Goal: Ask a question: Seek information or help from site administrators or community

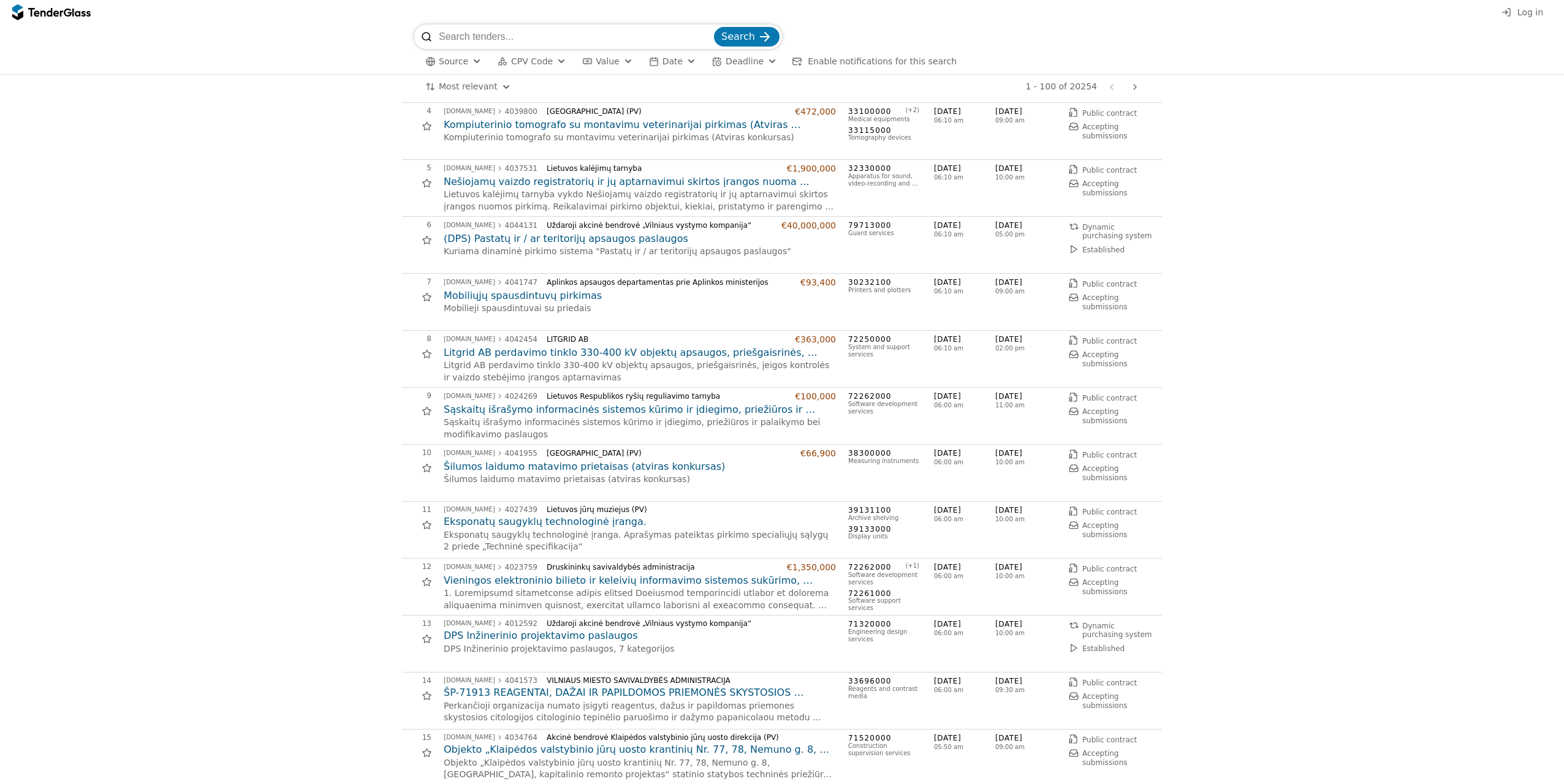
scroll to position [61, 0]
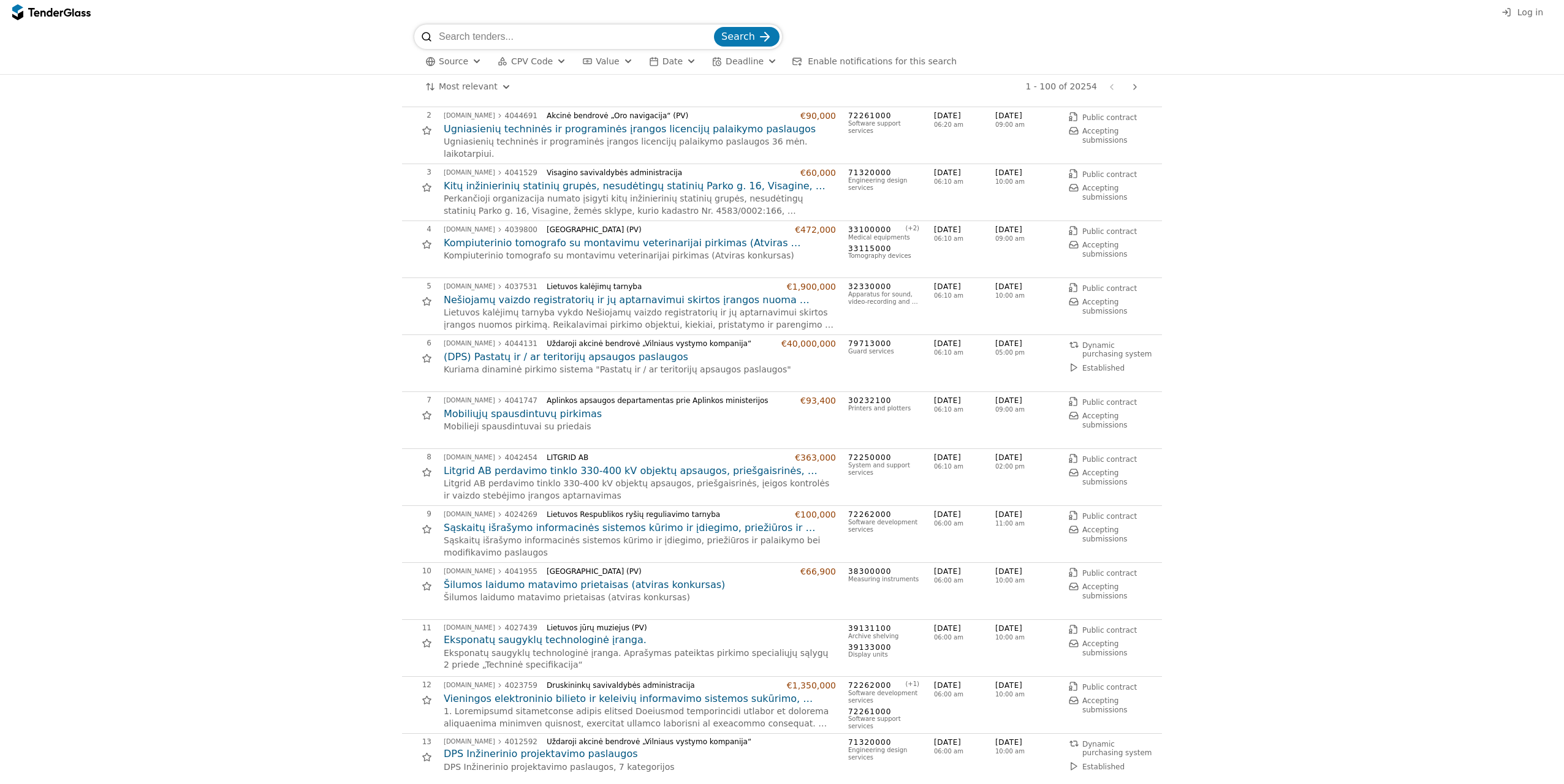
click at [561, 33] on input "search" at bounding box center [576, 37] width 273 height 25
paste input "Statinių poveikio aplinkai"
type input "Statinių poveikio aplinkai"
click at [741, 44] on button "Search" at bounding box center [746, 36] width 65 height 20
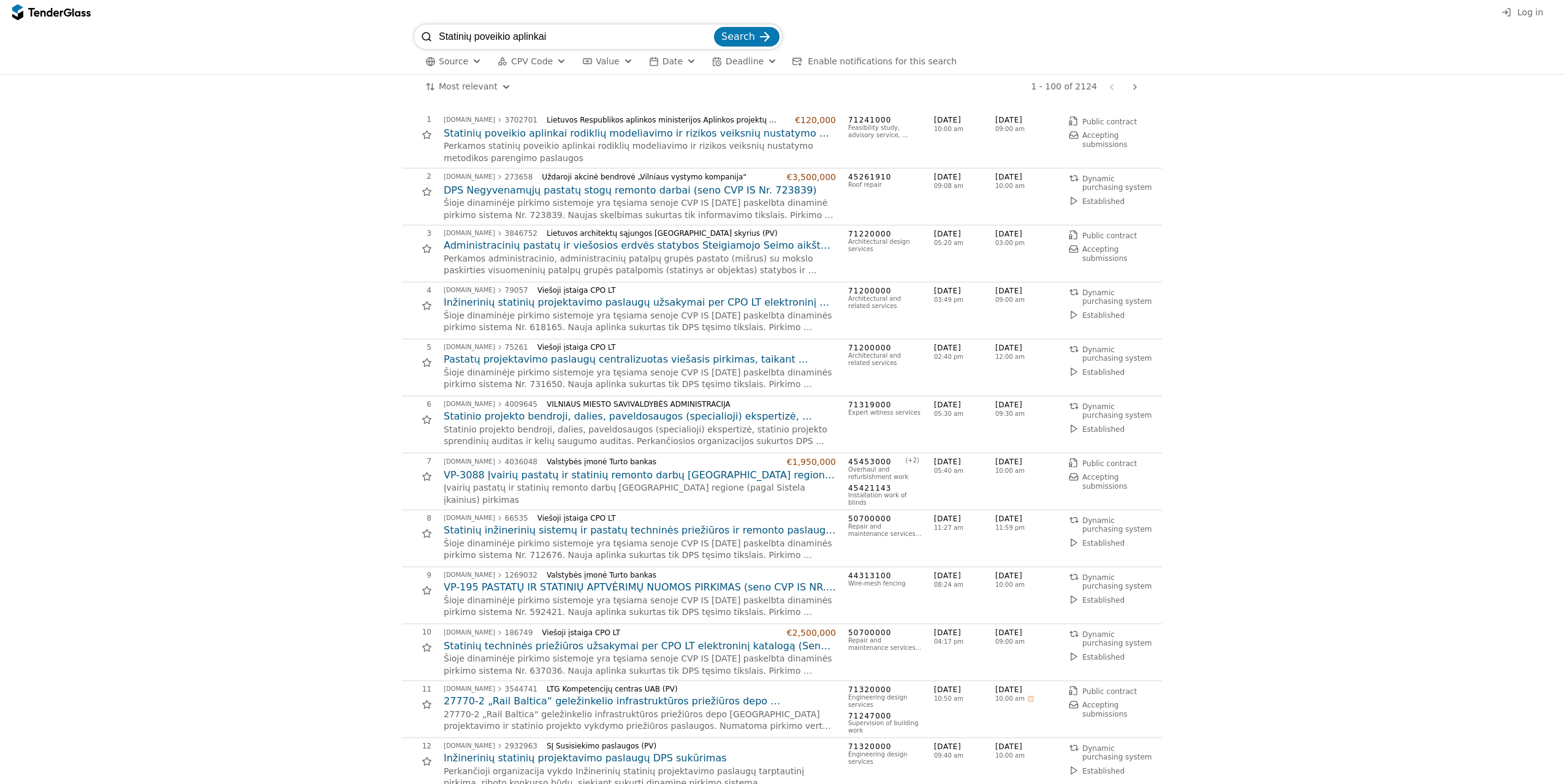
click at [602, 129] on h2 "Statinių poveikio aplinkai rodiklių modeliavimo ir rizikos veiksnių nustatymo m…" at bounding box center [639, 134] width 392 height 14
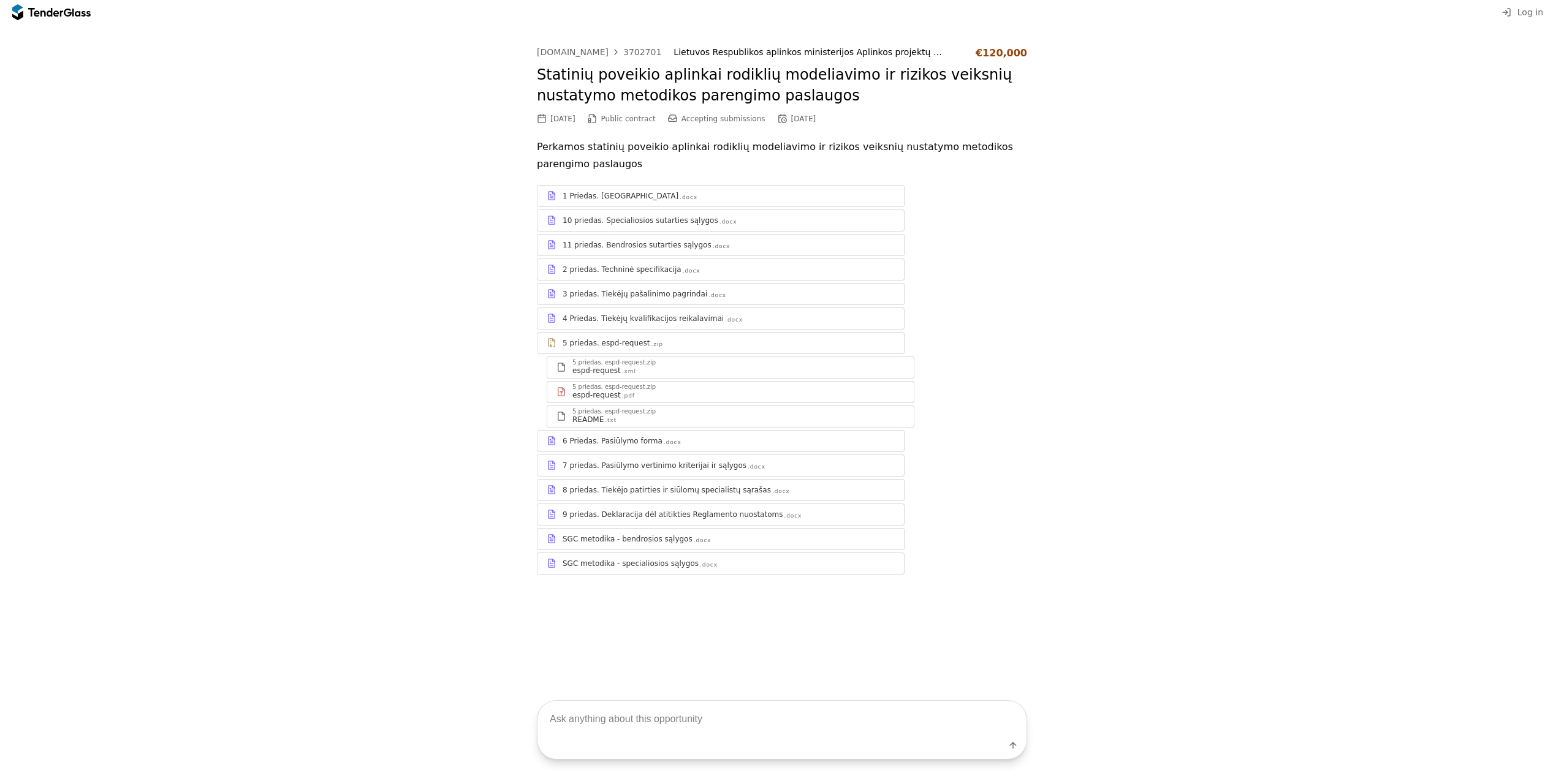
click at [743, 721] on textarea at bounding box center [782, 719] width 489 height 36
type textarea "[PERSON_NAME] ap"
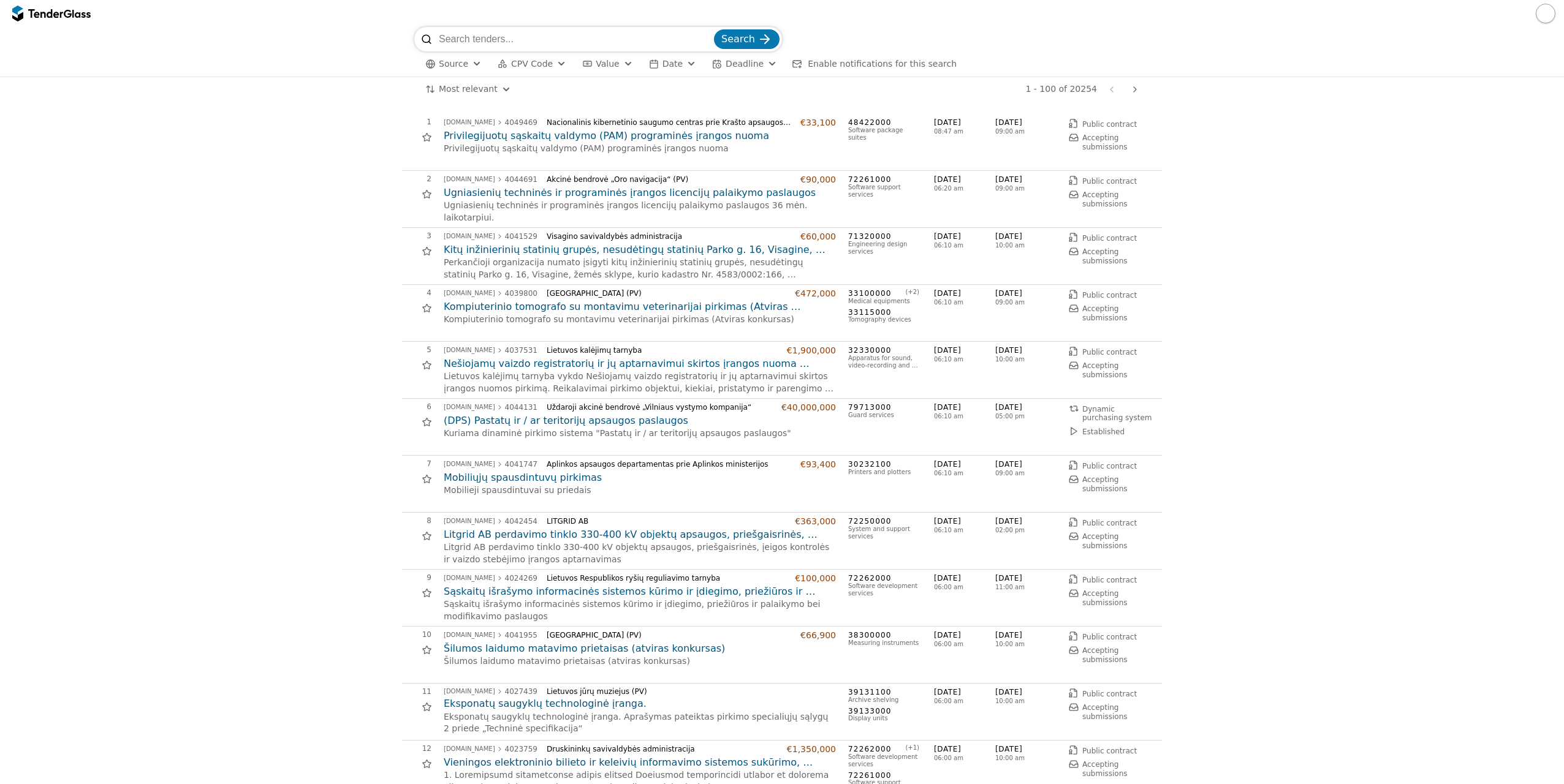
click at [503, 40] on input "search" at bounding box center [576, 39] width 273 height 25
paste input "Statinių poveikio aplinkai"
type input "Statinių poveikio aplinkai"
click at [724, 37] on button "Search" at bounding box center [746, 39] width 65 height 20
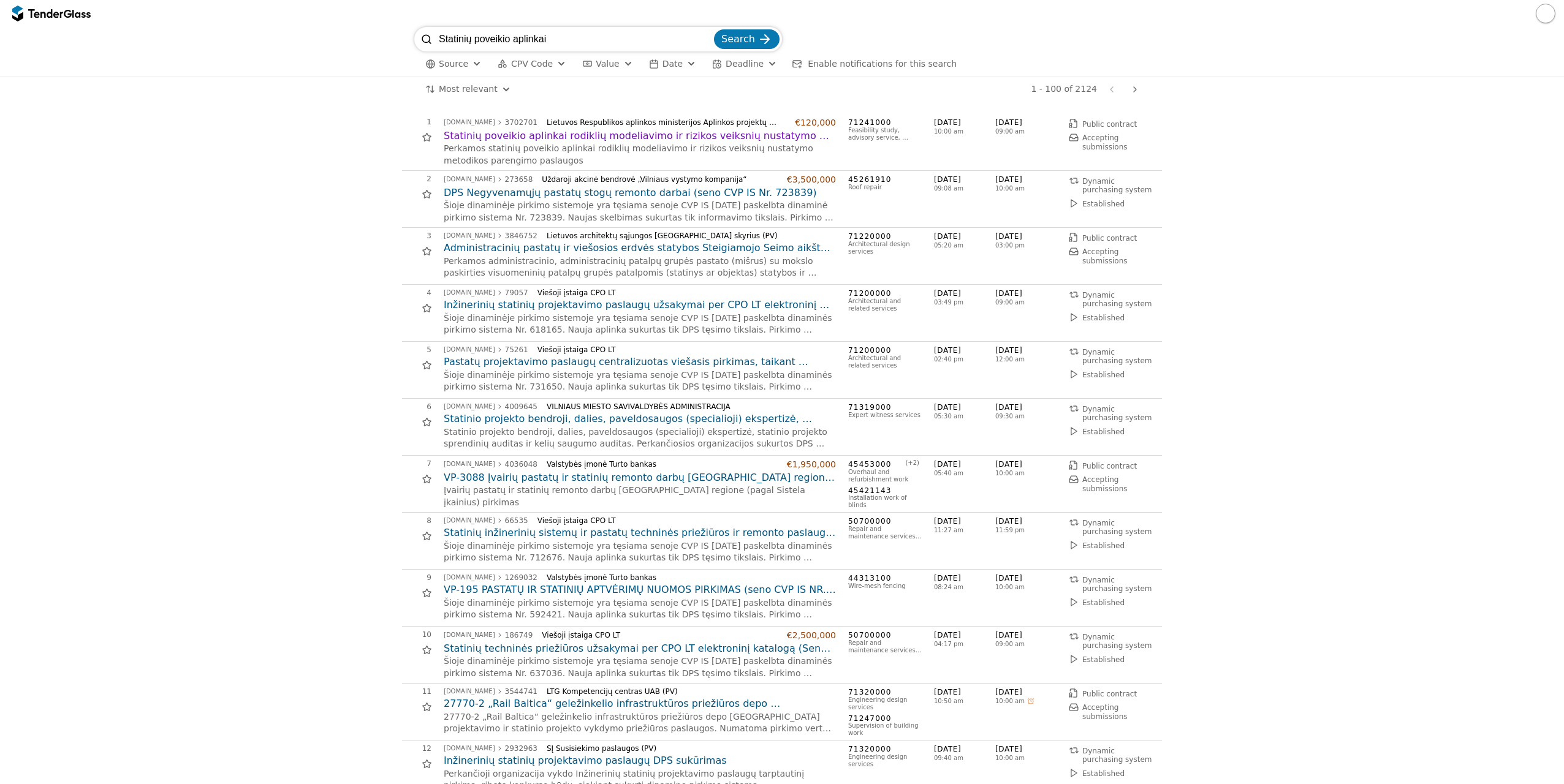
click at [732, 140] on h2 "Statinių poveikio aplinkai rodiklių modeliavimo ir rizikos veiksnių nustatymo m…" at bounding box center [639, 136] width 392 height 14
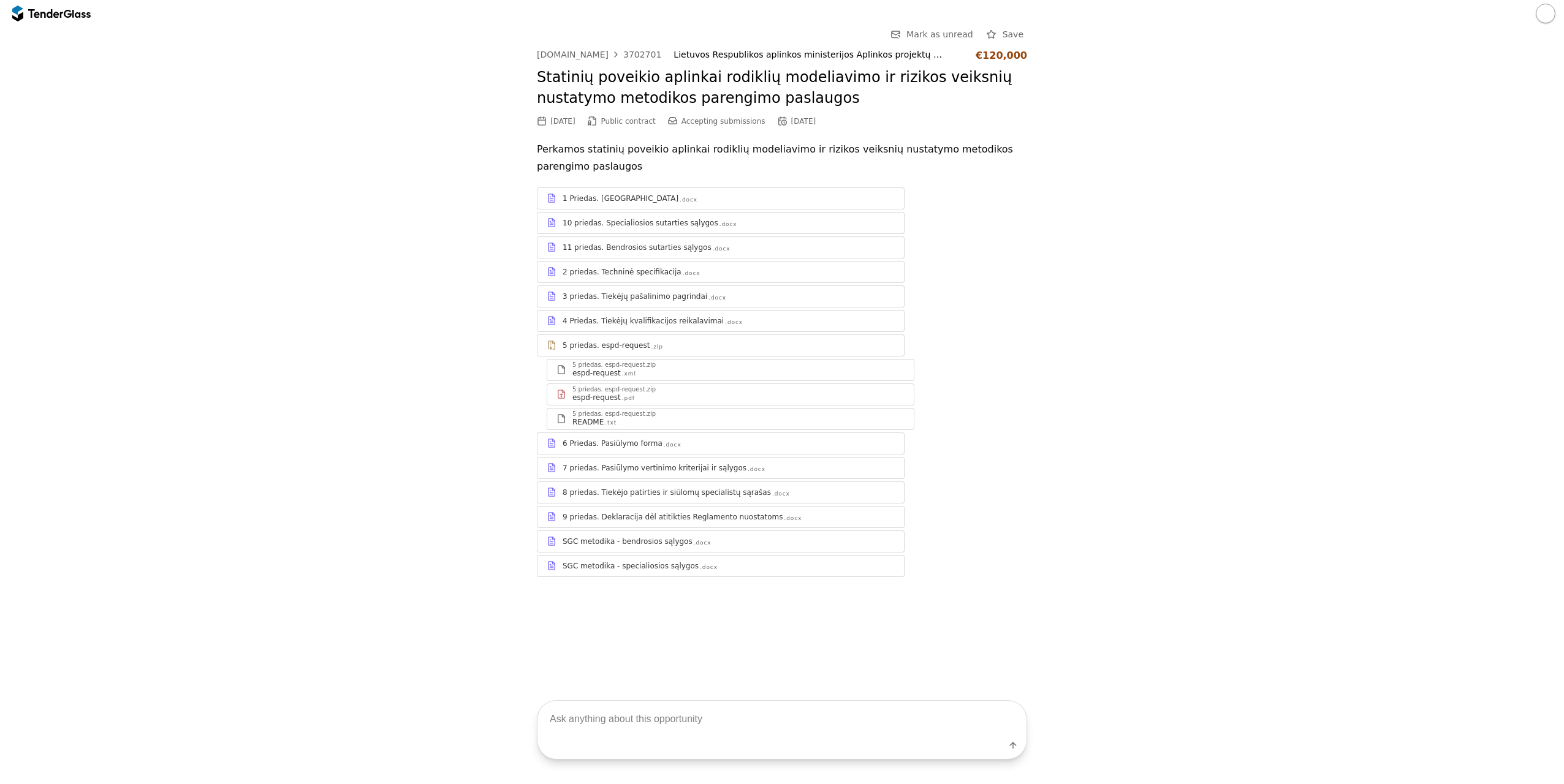
click at [698, 743] on div "Label" at bounding box center [782, 748] width 489 height 22
click at [709, 719] on textarea at bounding box center [782, 719] width 489 height 36
type textarea "[PERSON_NAME] apžvalgą"
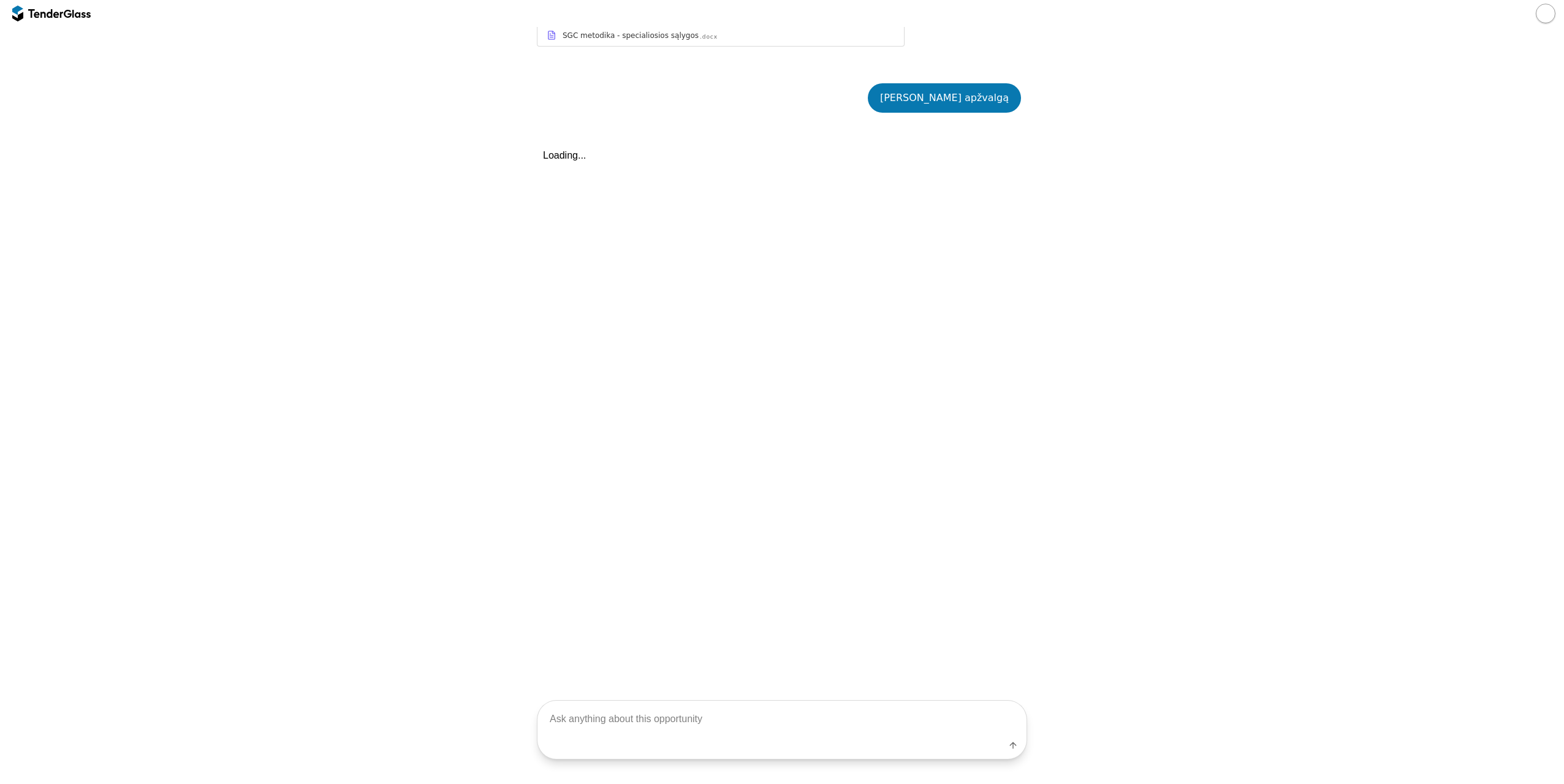
scroll to position [567, 0]
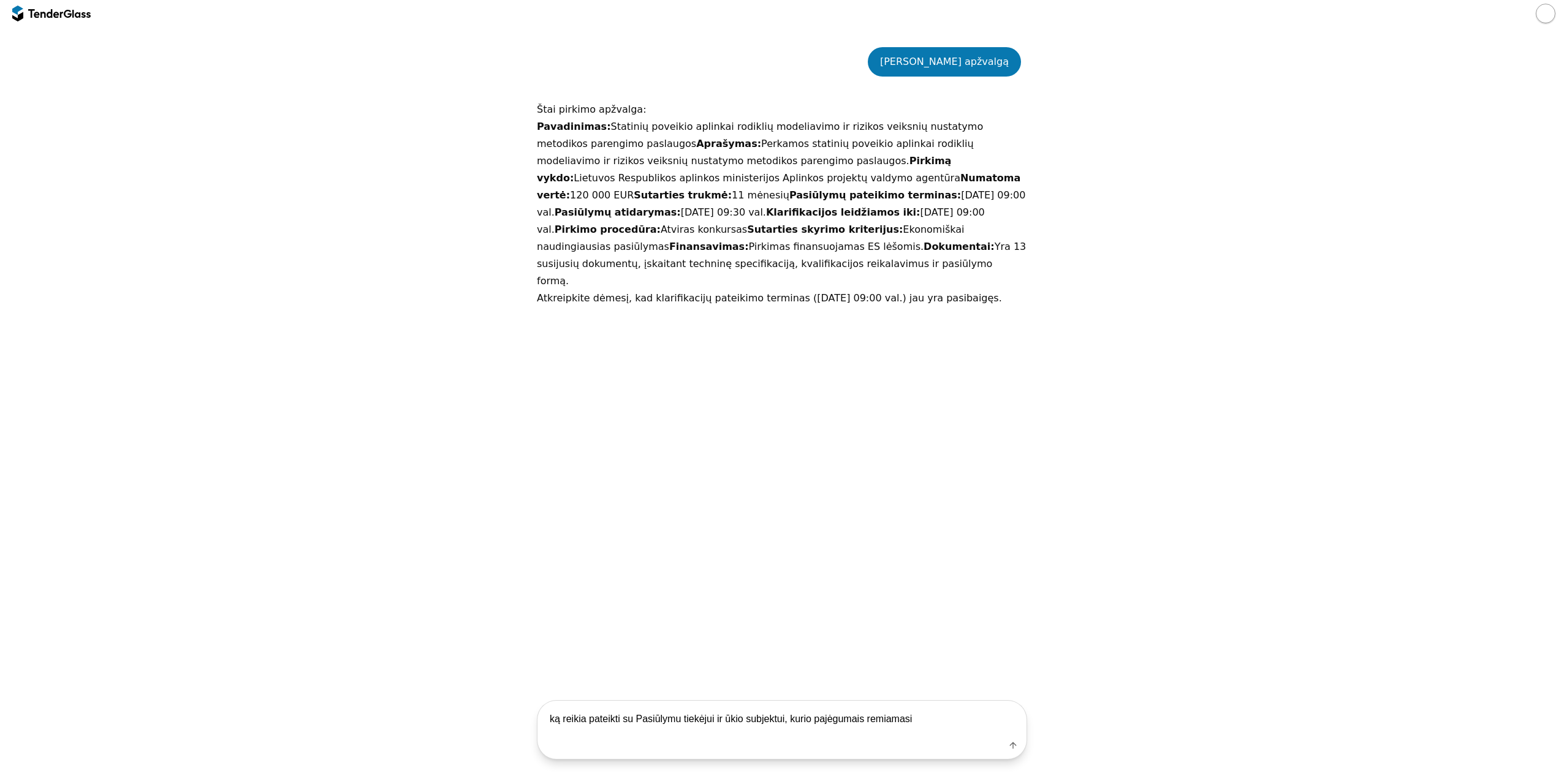
type textarea "ką reikia pateikti su Pasiūlymu tiekėjui ir ūkio subjektui, kurio pajėgumais re…"
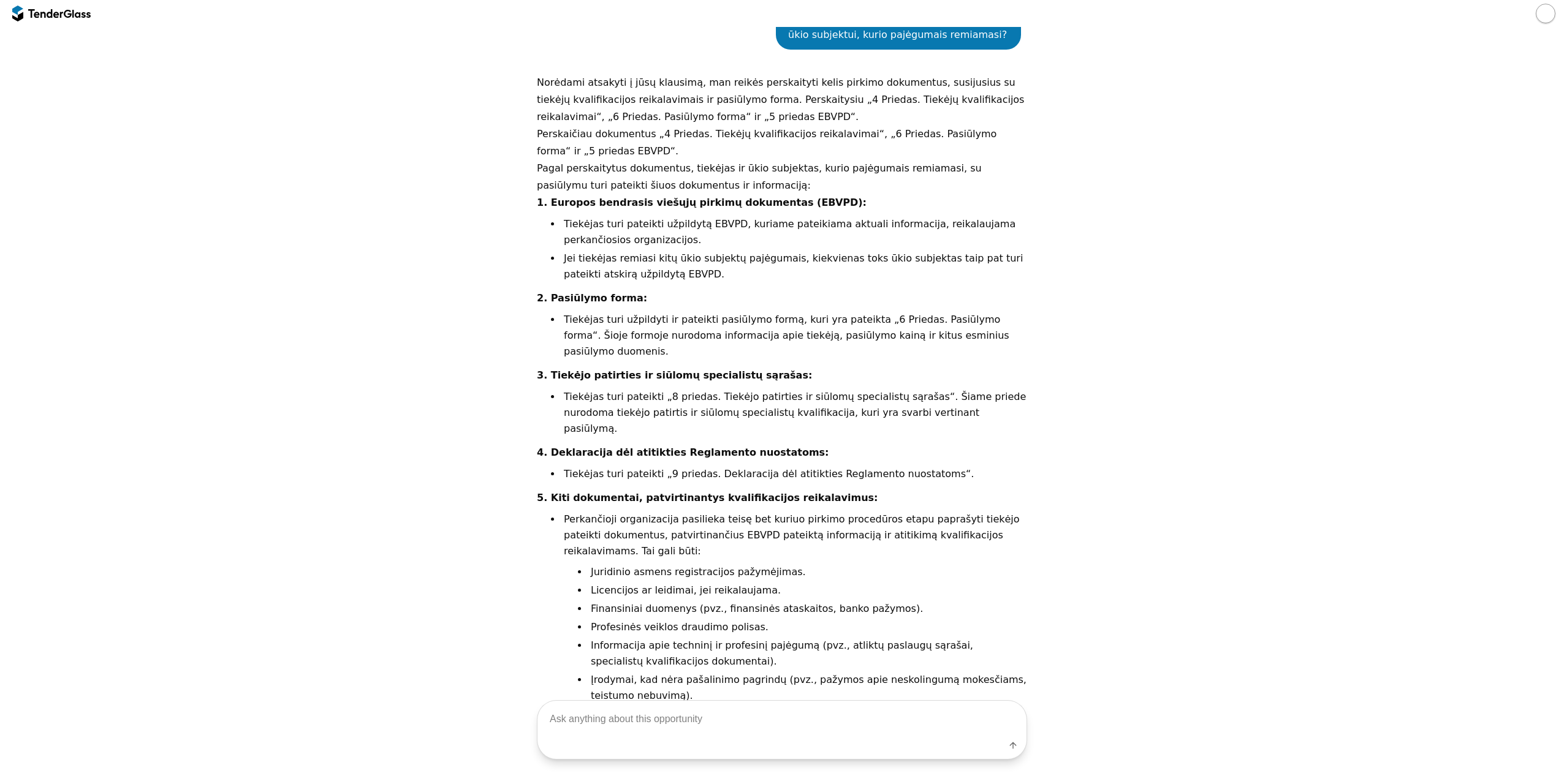
scroll to position [931, 0]
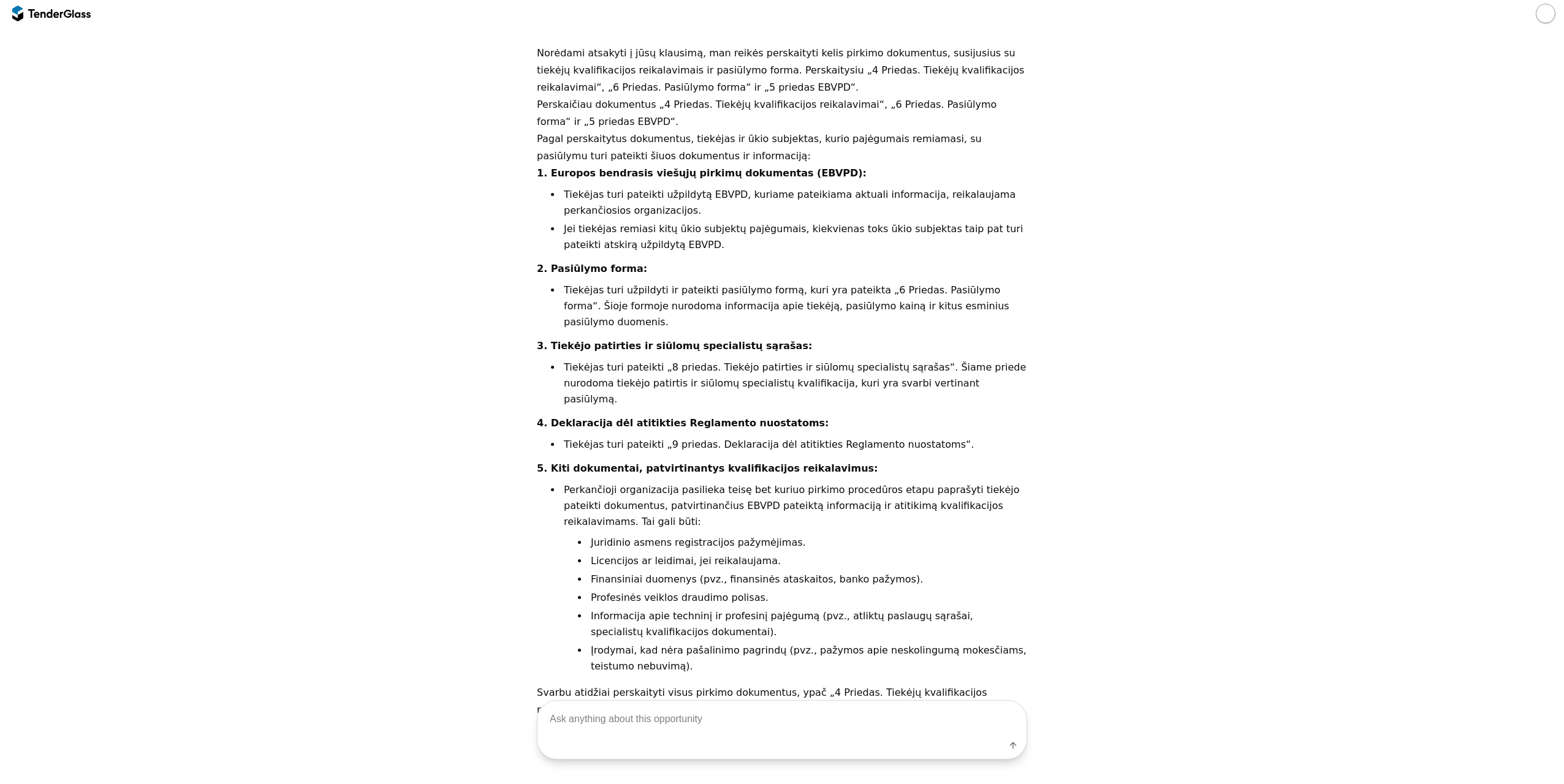
click at [703, 721] on textarea at bounding box center [782, 719] width 489 height 36
type textarea "t"
type textarea "ar dokumentų pagal EBVPD reikia iš karto su pasiūlymu?"
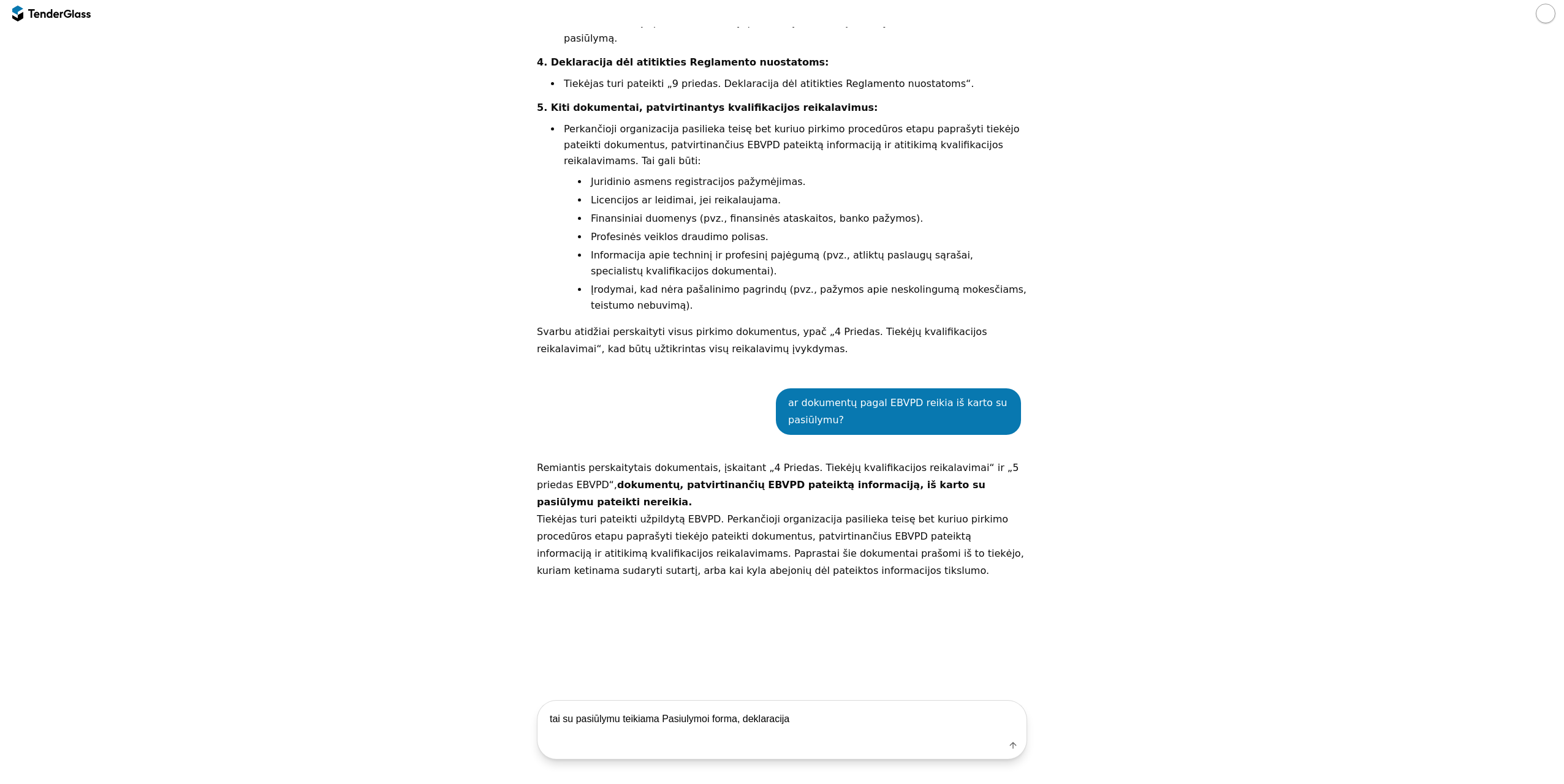
scroll to position [1094, 0]
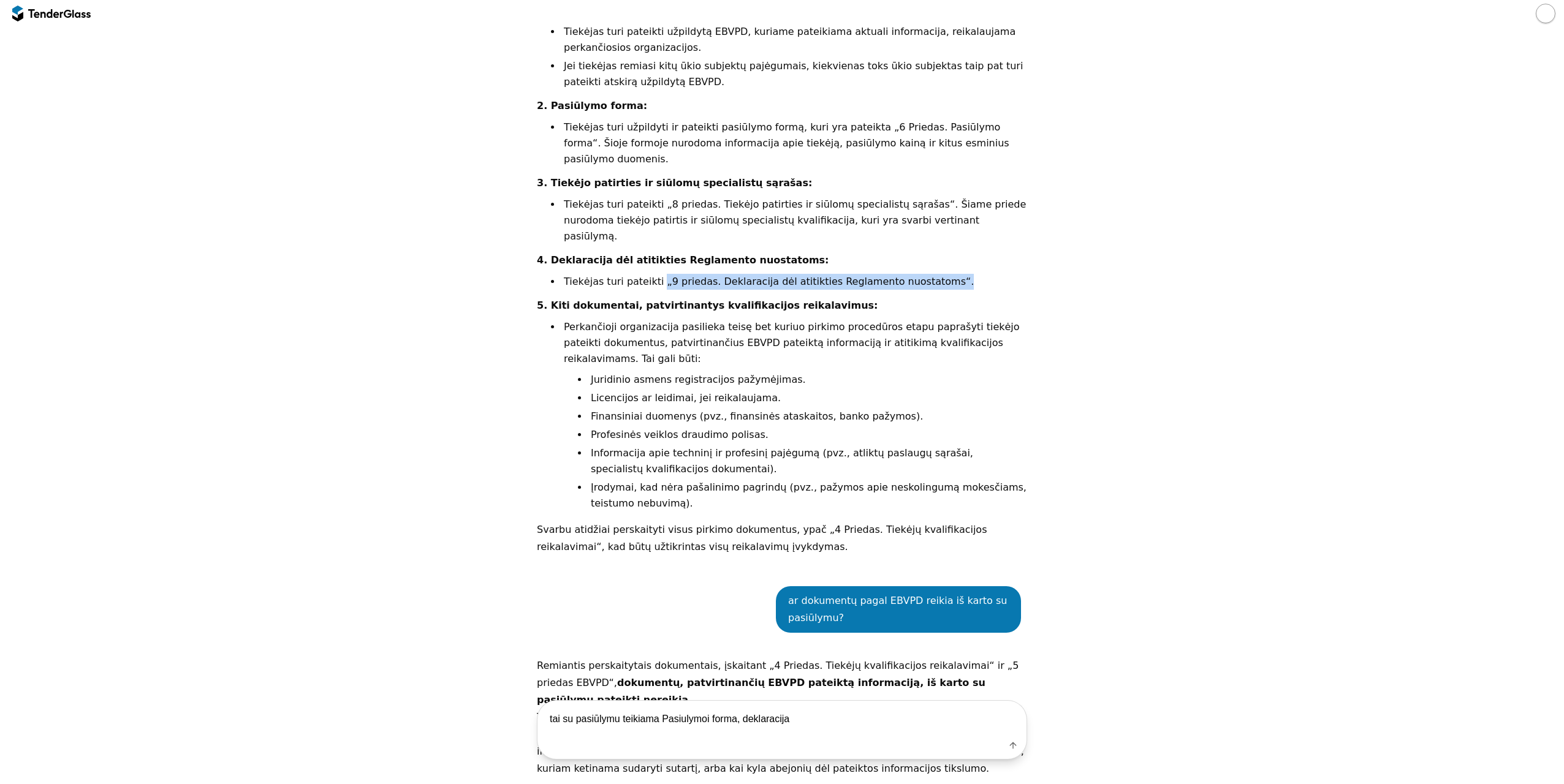
drag, startPoint x: 924, startPoint y: 231, endPoint x: 649, endPoint y: 231, distance: 275.0
click at [649, 274] on li "Tiekėjas turi pateikti „9 priedas. Deklaracija dėl atitikties Reglamento nuosta…" at bounding box center [794, 281] width 466 height 16
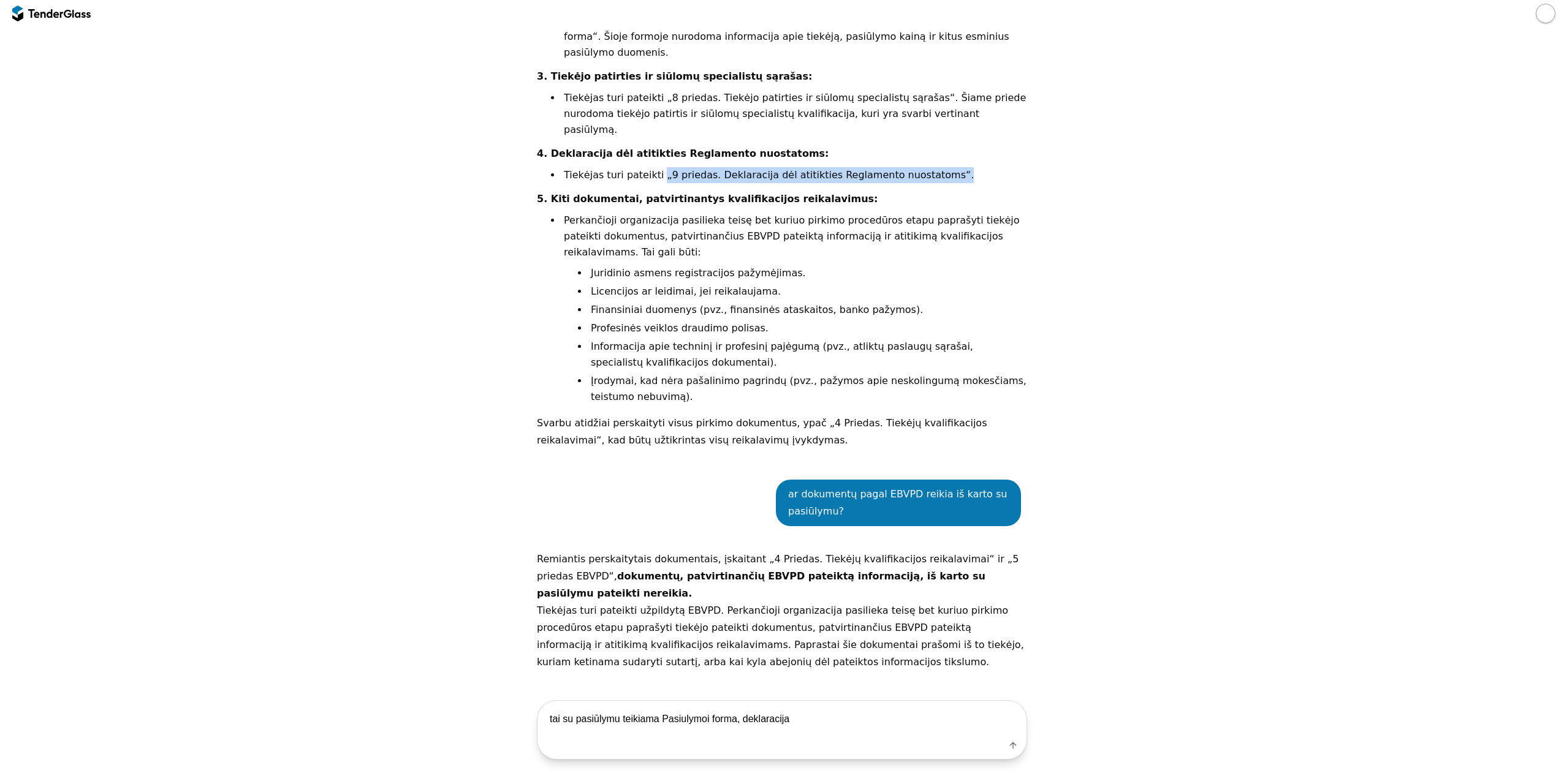
scroll to position [1278, 0]
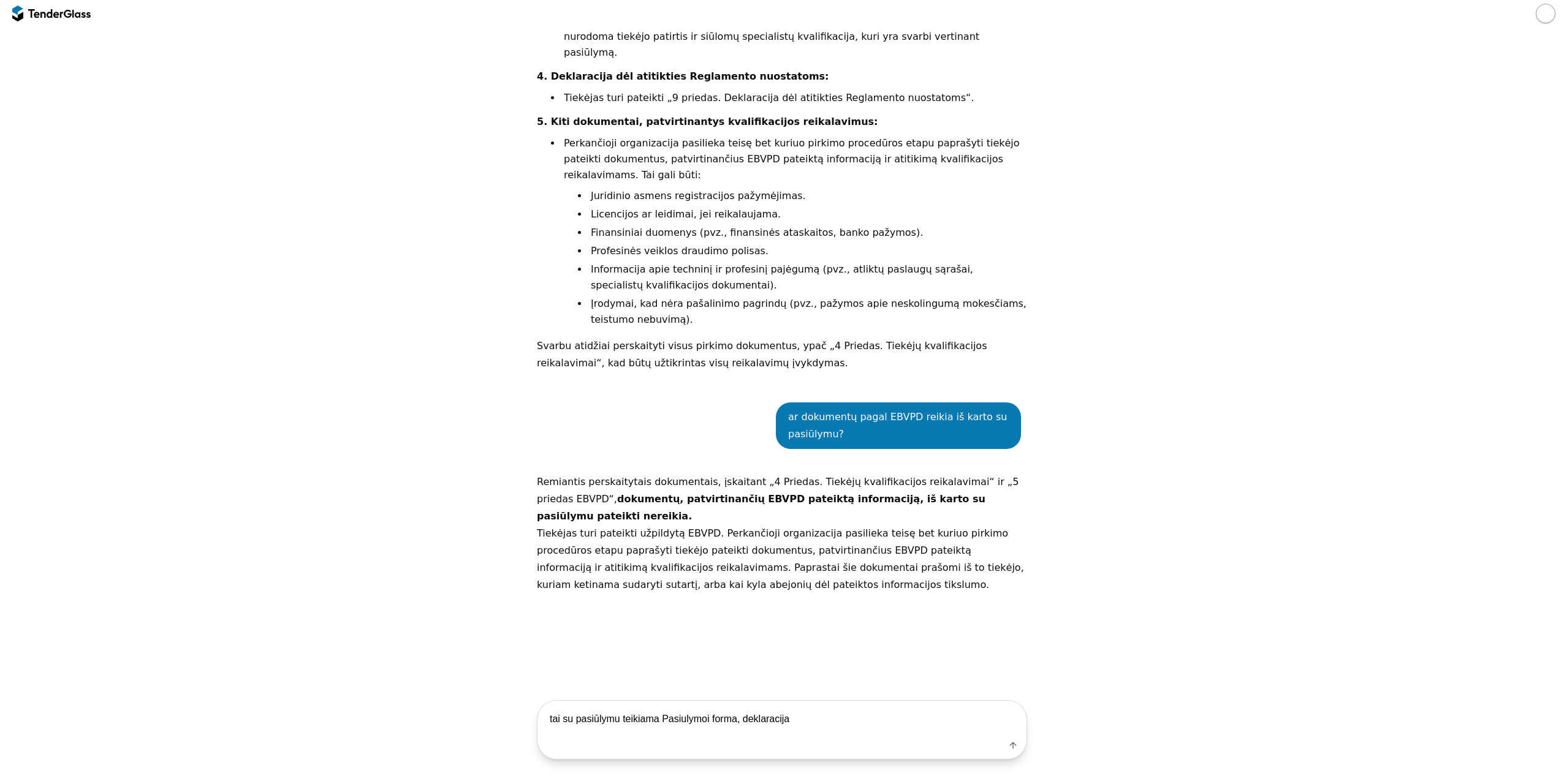
click at [845, 720] on textarea "tai su pasiūlymu teikiama Pasiulymoi forma, deklaracija" at bounding box center [782, 719] width 489 height 36
paste textarea "Statinių poveikio aplinkai"
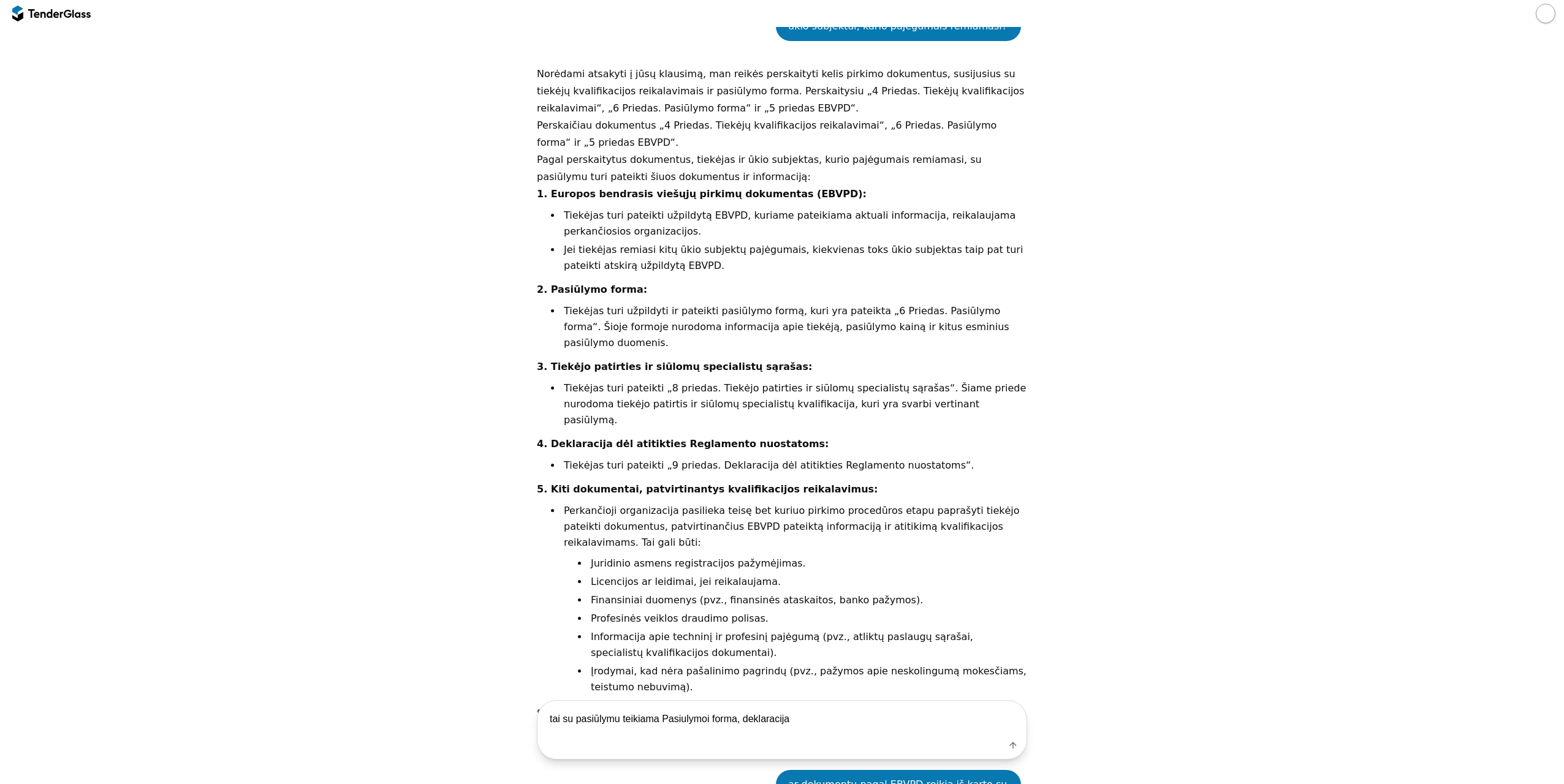
scroll to position [849, 0]
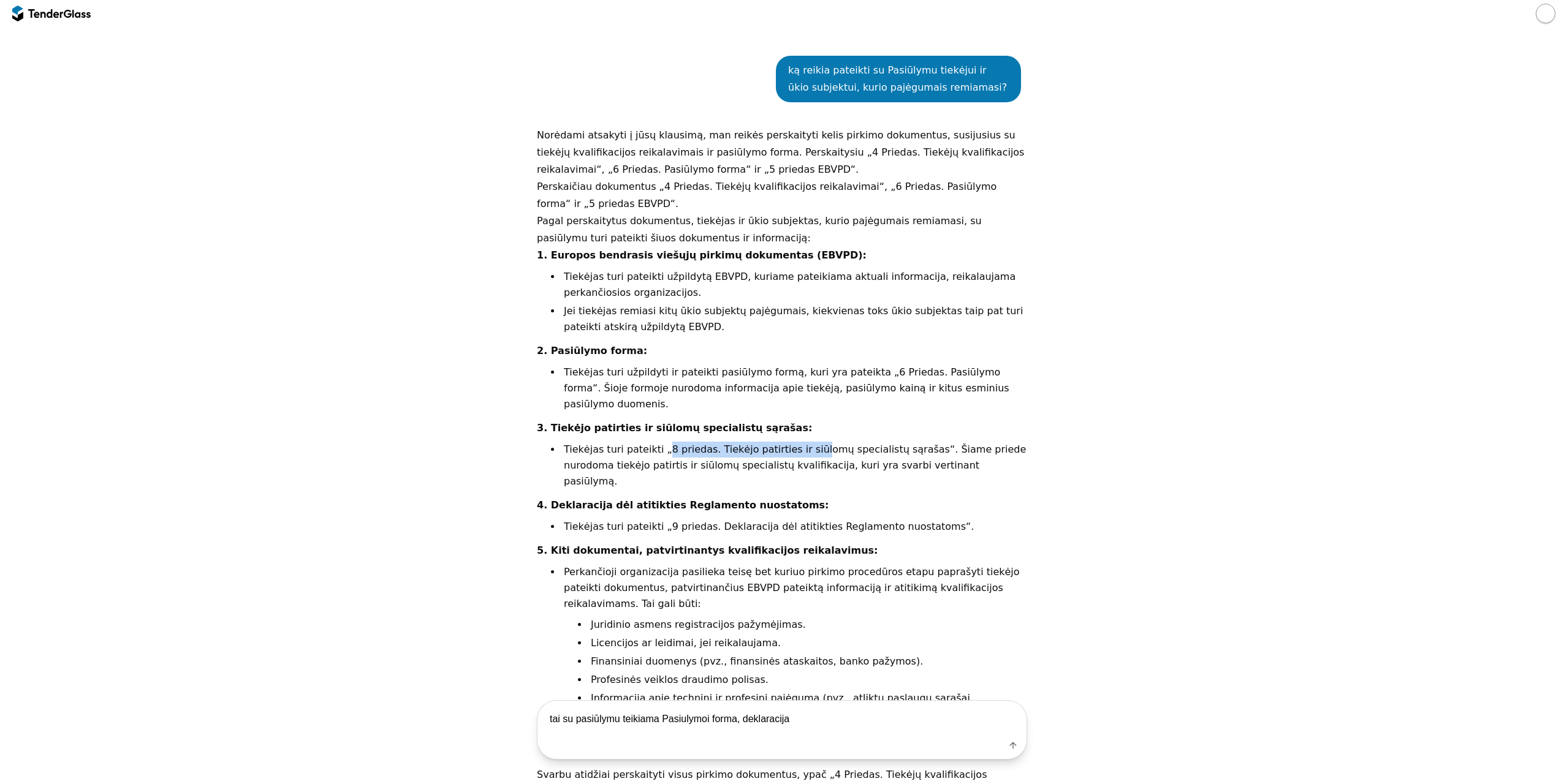
drag, startPoint x: 654, startPoint y: 416, endPoint x: 789, endPoint y: 420, distance: 135.1
click at [789, 442] on li "Tiekėjas turi pateikti „8 priedas. Tiekėjo patirties ir siūlomų specialistų sąr…" at bounding box center [794, 466] width 466 height 48
drag, startPoint x: 789, startPoint y: 420, endPoint x: 953, endPoint y: 362, distance: 174.0
click at [945, 365] on li "Tiekėjas turi užpildyti ir pateikti pasiūlymo formą, kuri yra pateikta „6 Pried…" at bounding box center [794, 389] width 466 height 48
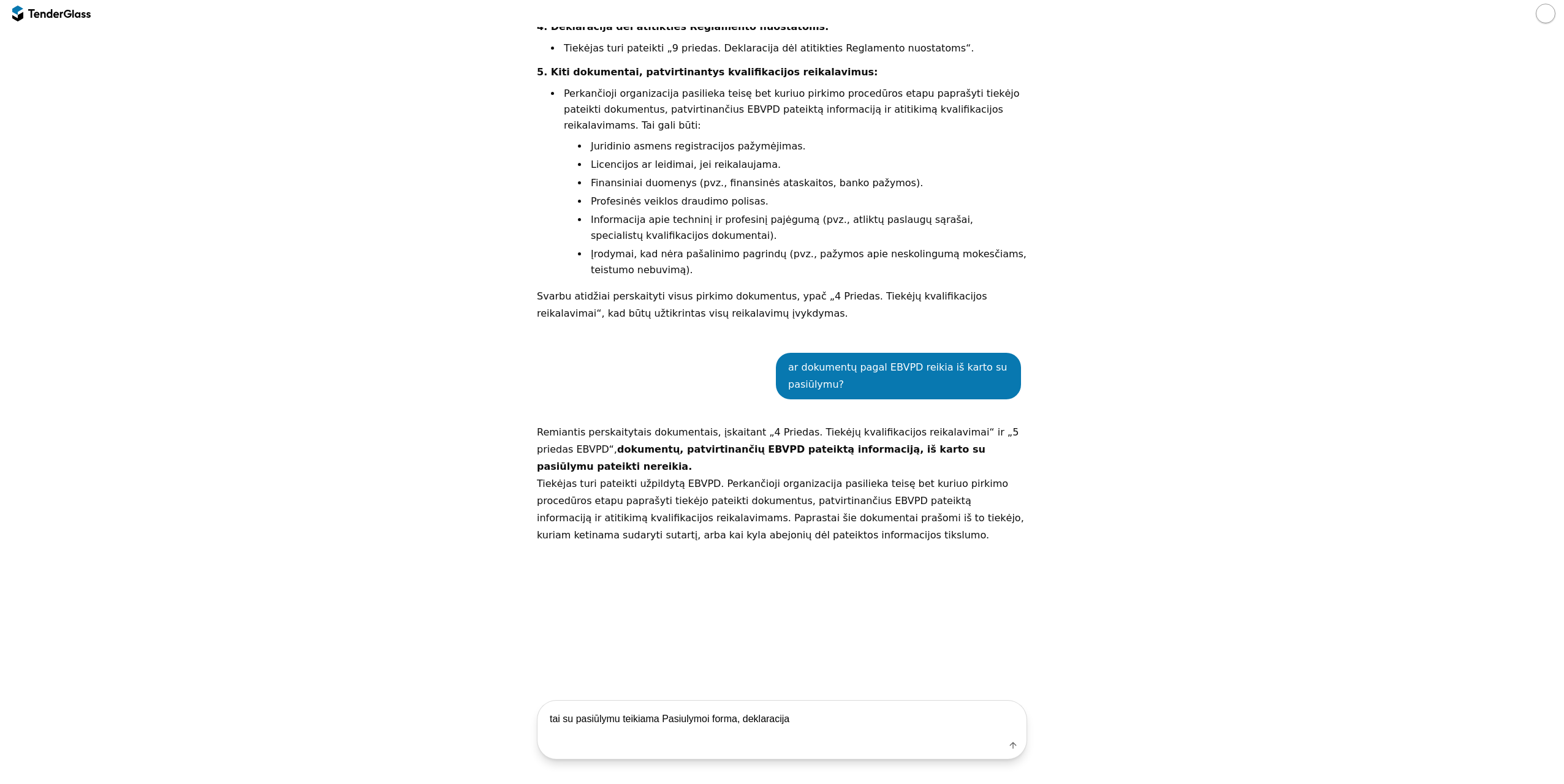
scroll to position [1462, 0]
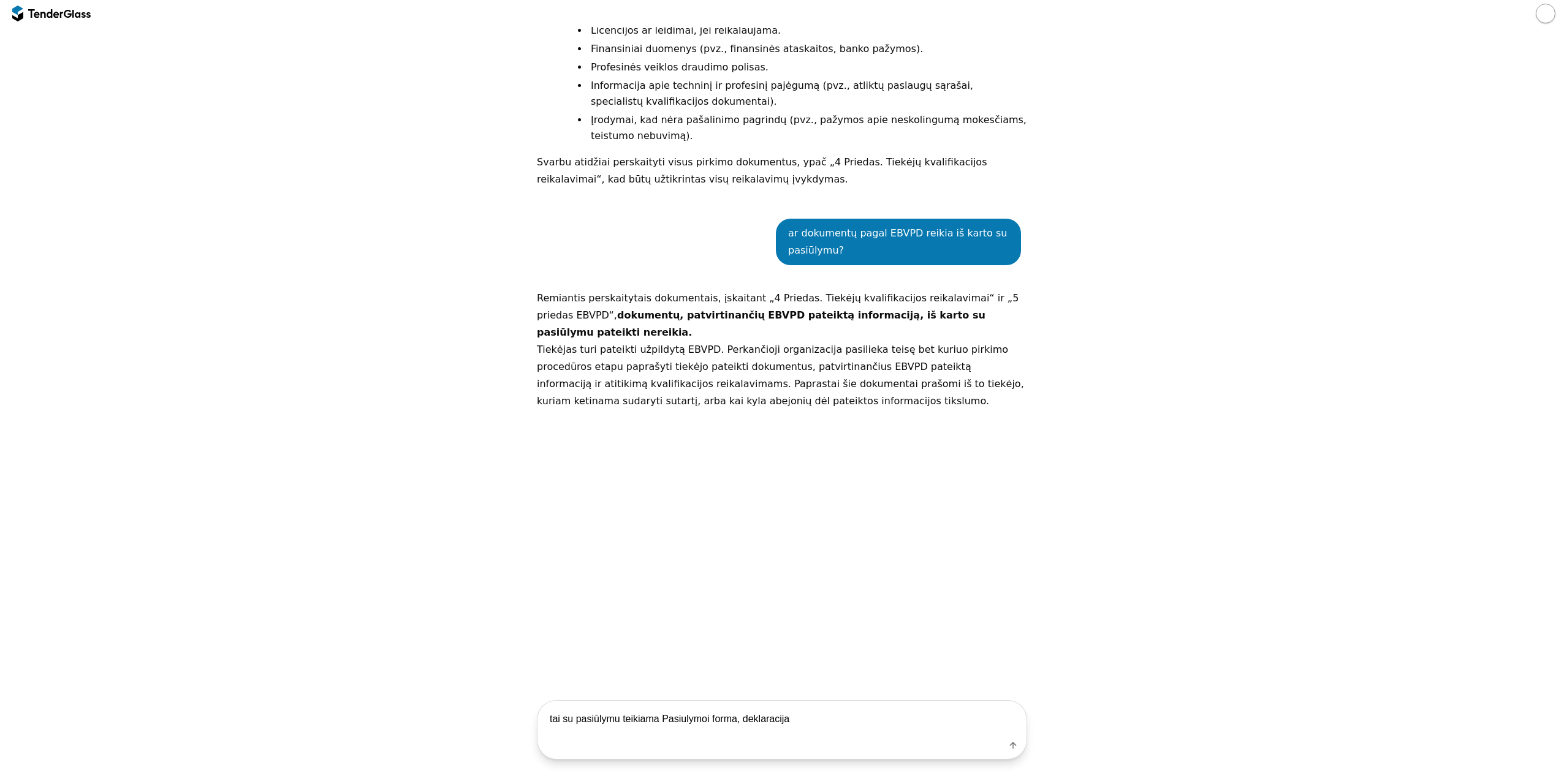
drag, startPoint x: 655, startPoint y: 722, endPoint x: 661, endPoint y: 726, distance: 7.2
click at [655, 722] on textarea "tai su pasiūlymu teikiama Pasiulymoi forma, deklaracija" at bounding box center [782, 719] width 489 height 36
click at [947, 723] on textarea "tai su pasiūlymu teikiama EBVPD (tiekejo ir ukio subjekto) Pasiulymoi forma, de…" at bounding box center [782, 719] width 489 height 36
click at [848, 717] on textarea "tai su pasiūlymu teikiama EBVPD (tiekejo ir ukio subjekto) Pasiulymoi forma, de…" at bounding box center [782, 719] width 489 height 36
click at [939, 725] on textarea "tai su pasiūlymu teikiama EBVPD (tiekejo ir ukio subjekto) Pasiulymo forma, dek…" at bounding box center [782, 719] width 489 height 36
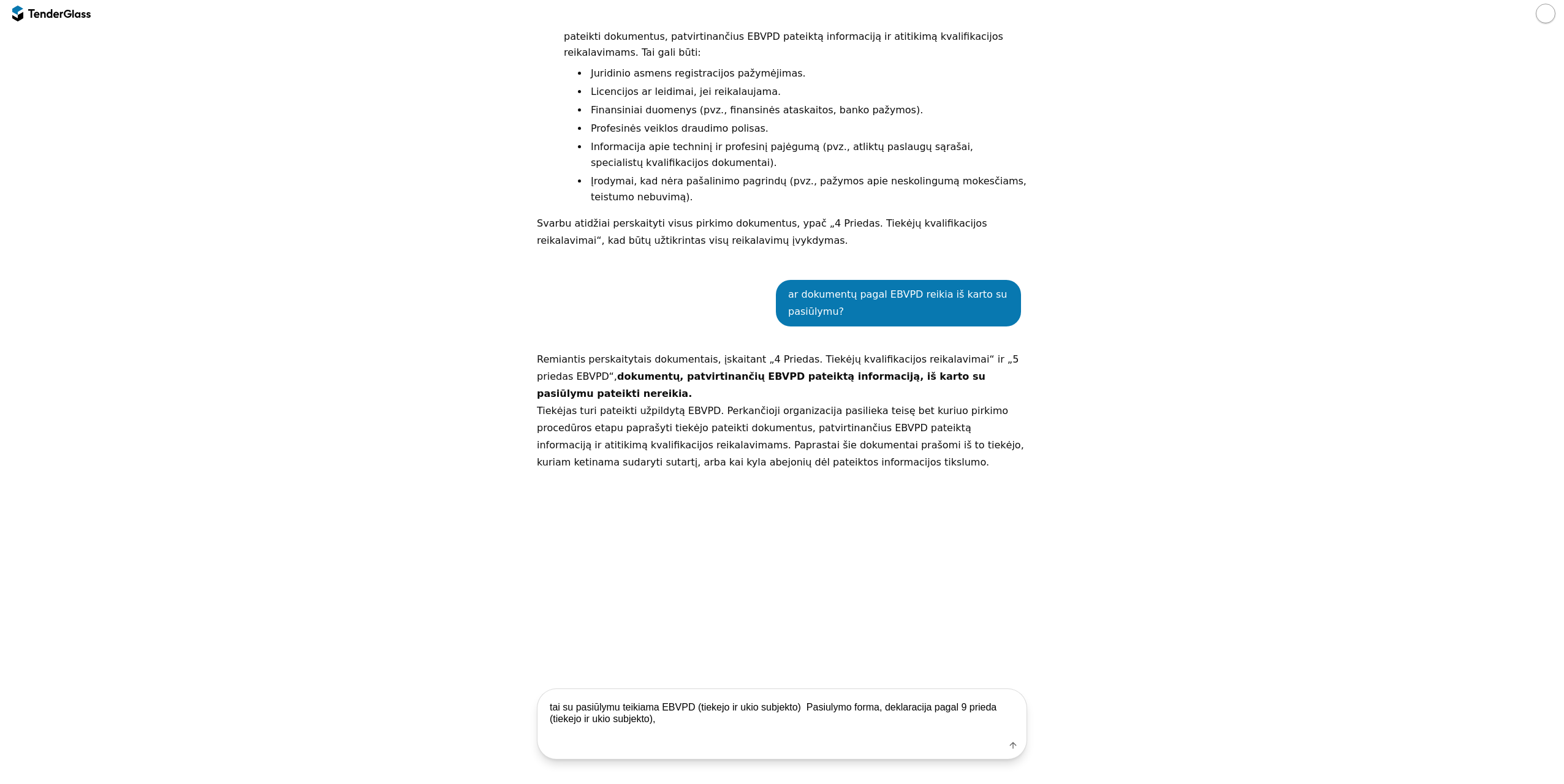
scroll to position [1595, 0]
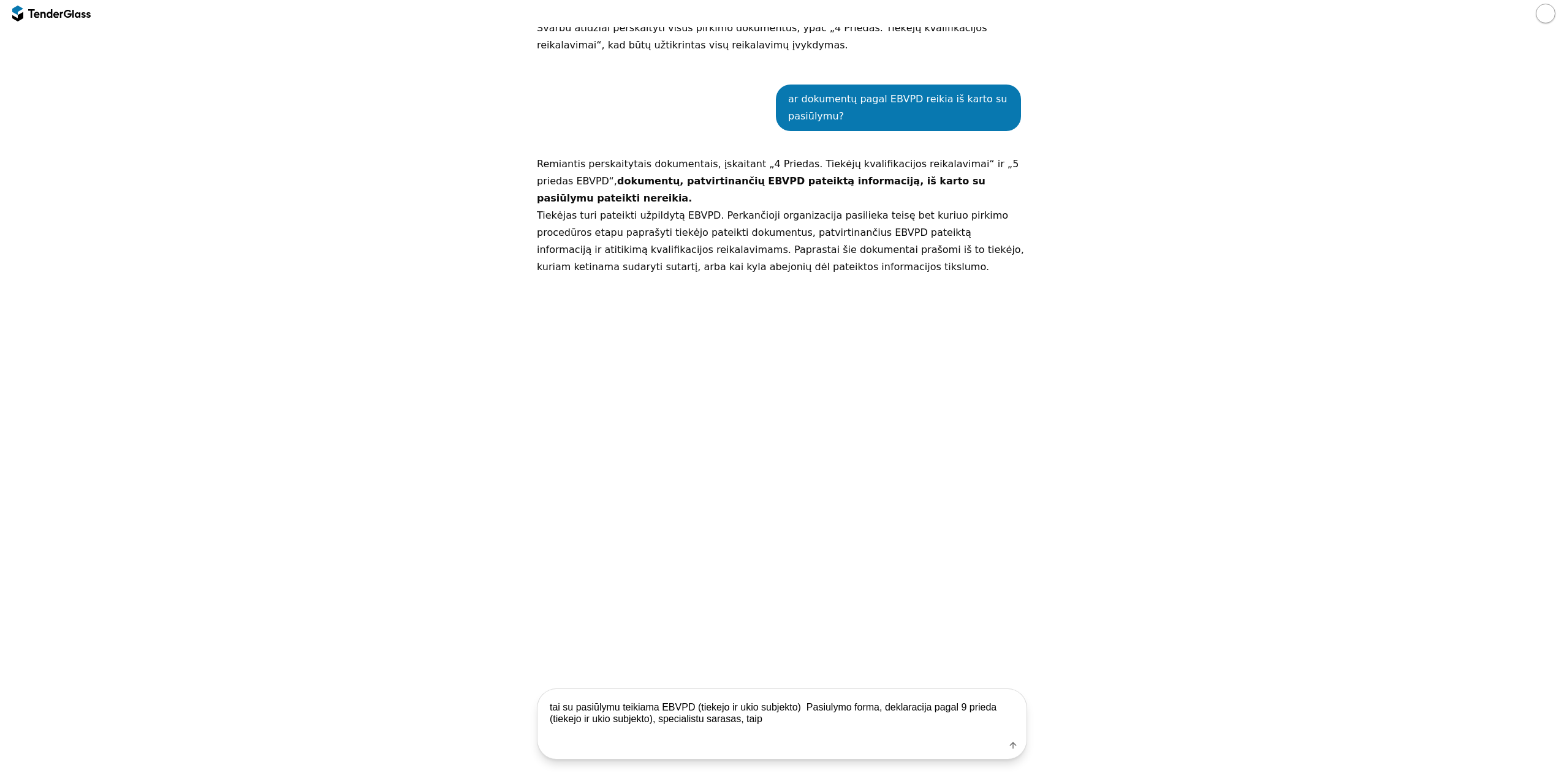
type textarea "tai su pasiūlymu teikiama EBVPD (tiekejo ir ukio subjekto) Pasiulymo forma, dek…"
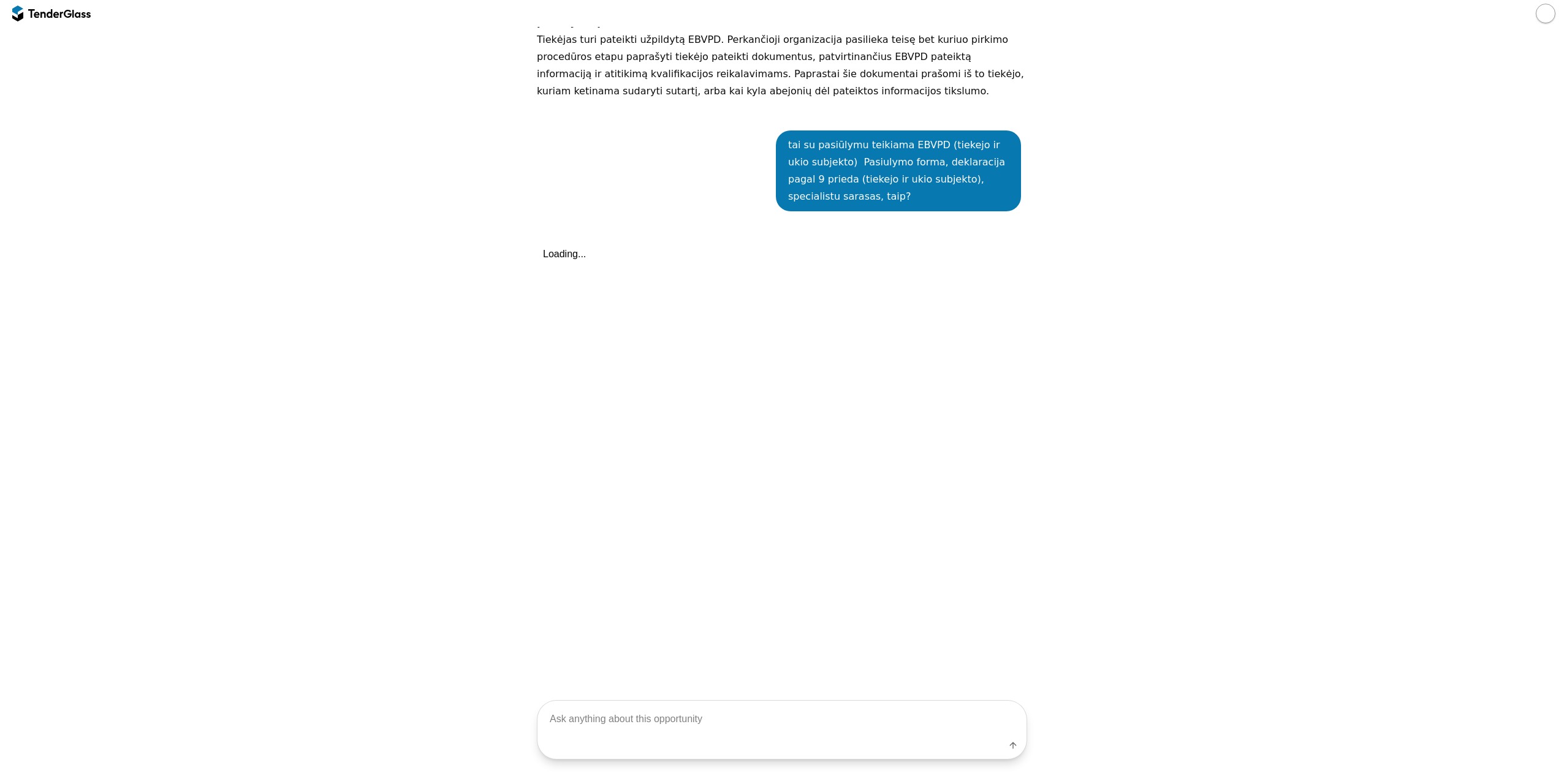
scroll to position [1788, 0]
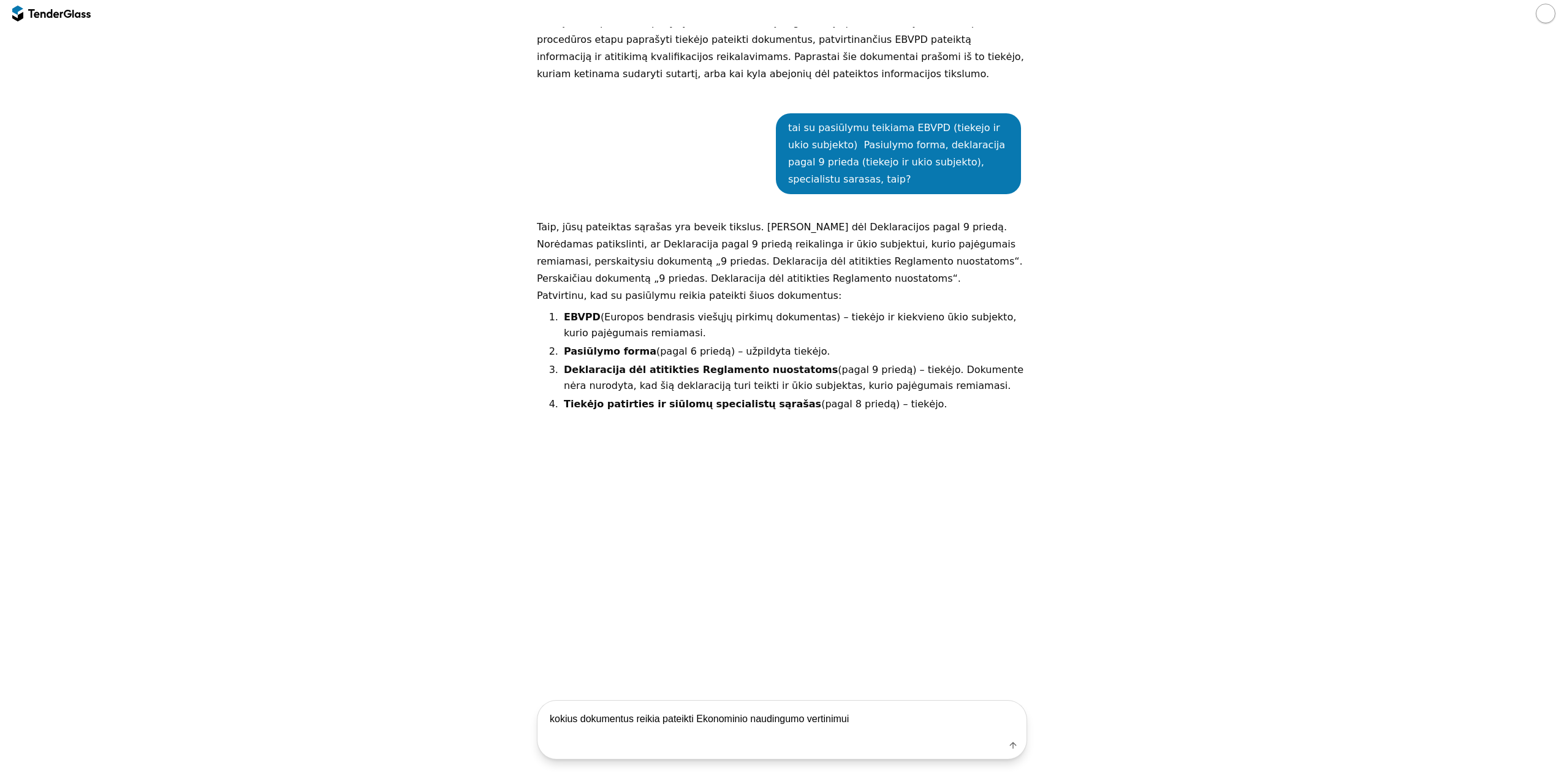
type textarea "kokius dokumentus reikia pateikti Ekonominio naudingumo vertinimui?"
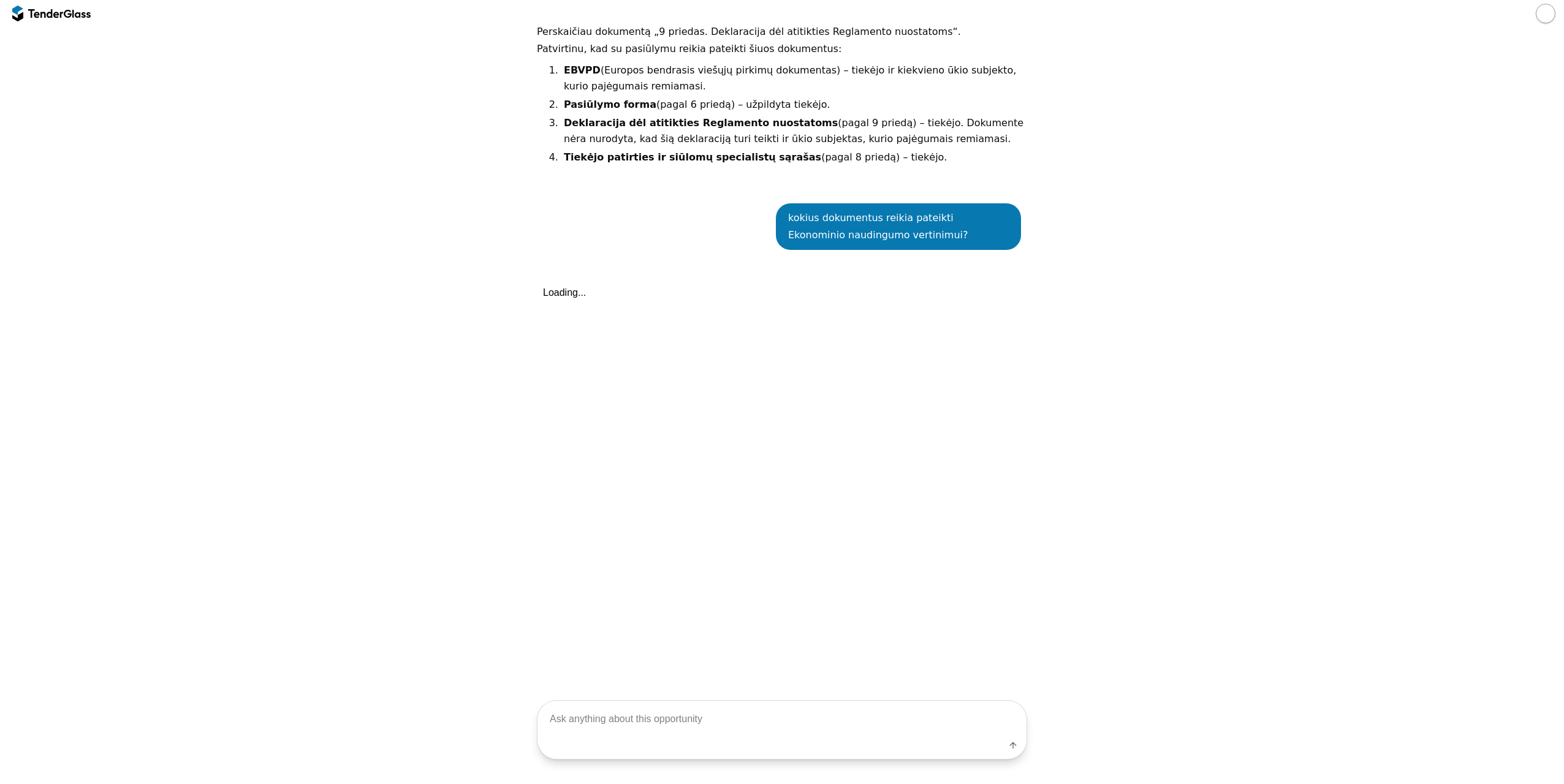
scroll to position [2126, 0]
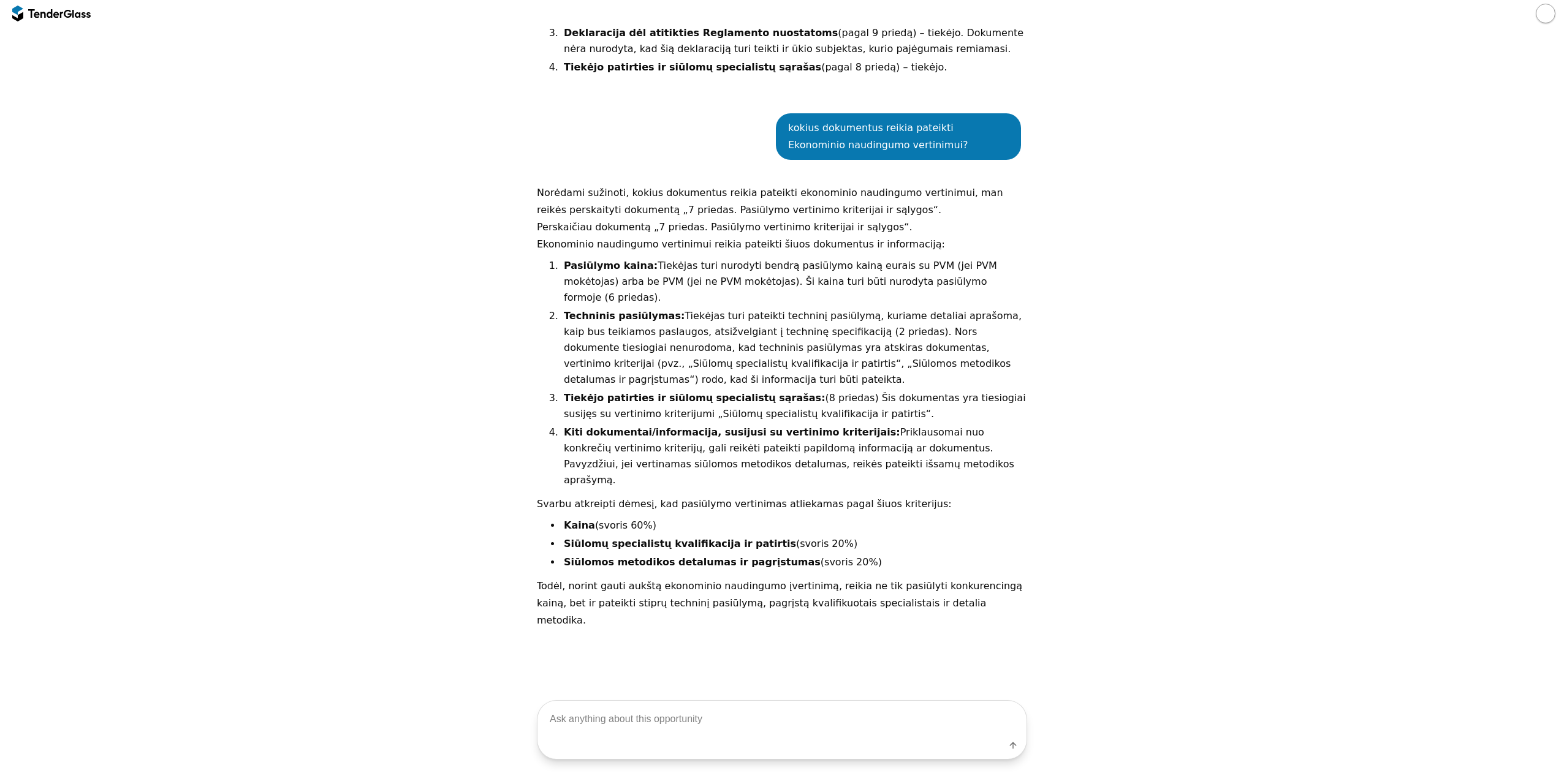
click at [731, 718] on textarea at bounding box center [782, 719] width 489 height 36
type textarea "7 priede nieko nematau apie metodika"
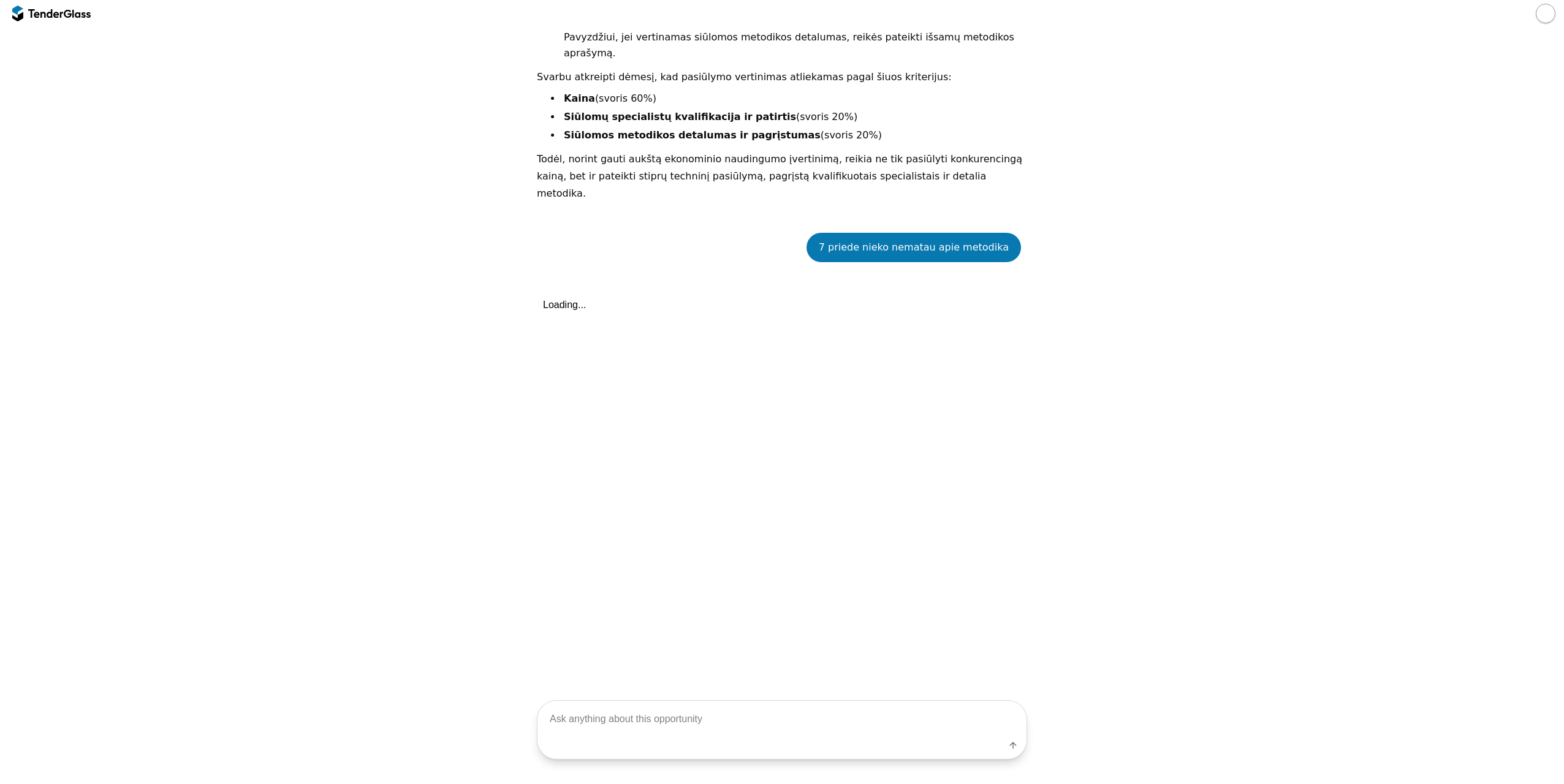
scroll to position [2624, 0]
